Goal: Information Seeking & Learning: Learn about a topic

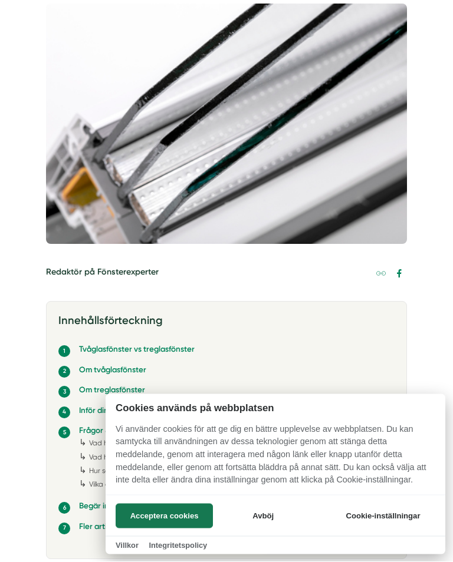
scroll to position [314, 0]
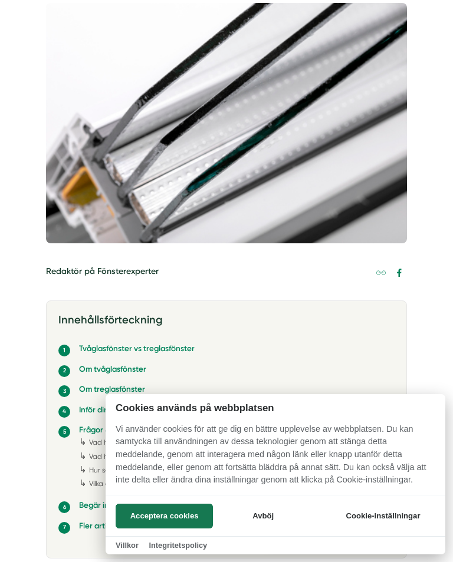
click at [279, 529] on button "Avböj" at bounding box center [263, 516] width 94 height 25
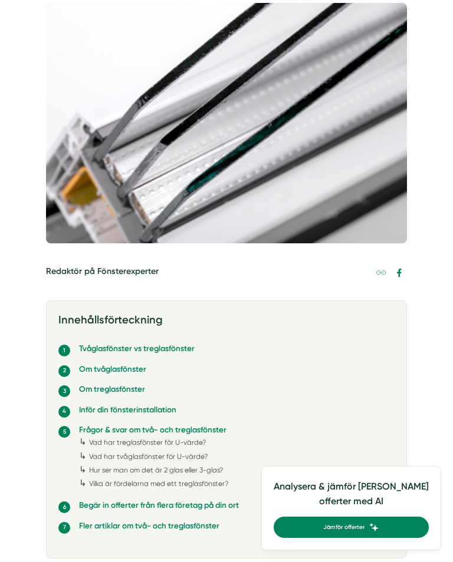
click at [212, 480] on link "Vilka är fördelarna med ett treglasfönster?" at bounding box center [158, 484] width 139 height 8
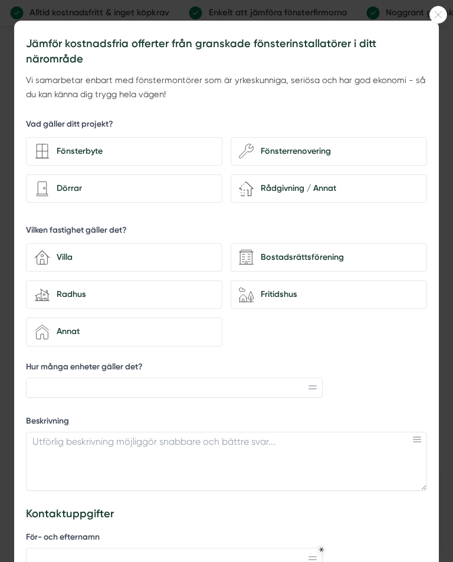
click at [99, 159] on div "Fönsterbyte" at bounding box center [124, 151] width 196 height 29
click at [0, 0] on input "Fönsterbyte" at bounding box center [0, 0] width 0 height 0
click at [114, 264] on div "house-3 Villa" at bounding box center [124, 258] width 196 height 29
click at [0, 0] on input "house-3 Villa" at bounding box center [0, 0] width 0 height 0
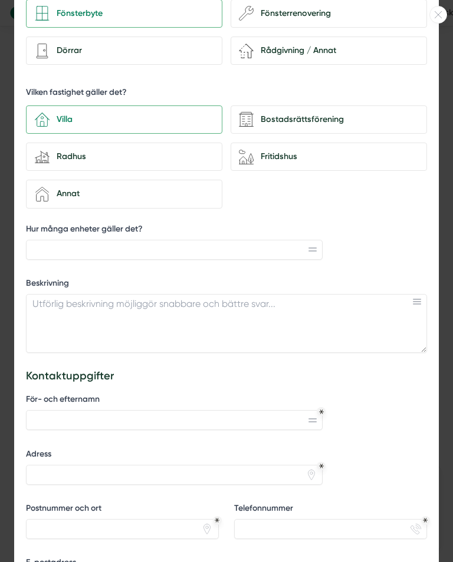
scroll to position [139, 0]
click at [57, 198] on div "house-4 Annat" at bounding box center [124, 193] width 196 height 29
click at [0, 0] on input "house-4 Annat" at bounding box center [0, 0] width 0 height 0
click at [68, 199] on div "house-4 Annat" at bounding box center [124, 193] width 196 height 29
click at [0, 0] on input "house-4 Annat" at bounding box center [0, 0] width 0 height 0
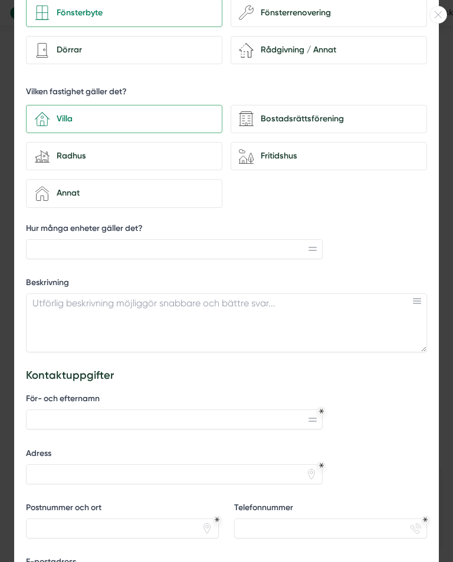
click at [83, 199] on div "house-4 Annat" at bounding box center [124, 193] width 196 height 29
click at [0, 0] on input "house-4 Annat" at bounding box center [0, 0] width 0 height 0
